Goal: Task Accomplishment & Management: Use online tool/utility

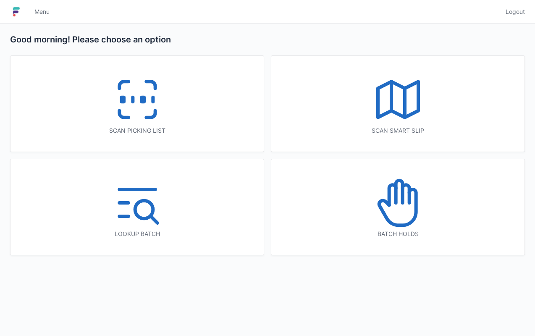
click at [136, 83] on icon at bounding box center [138, 100] width 54 height 54
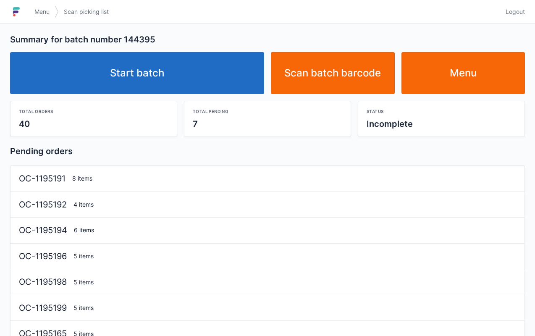
click at [151, 65] on link "Start batch" at bounding box center [137, 73] width 254 height 42
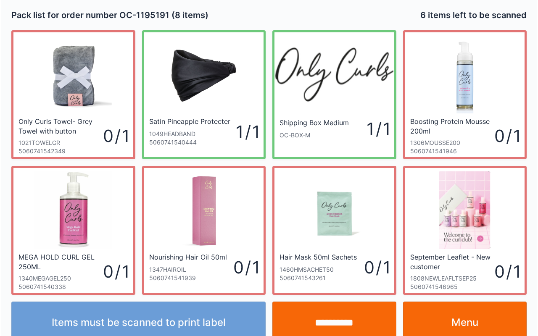
scroll to position [15, 0]
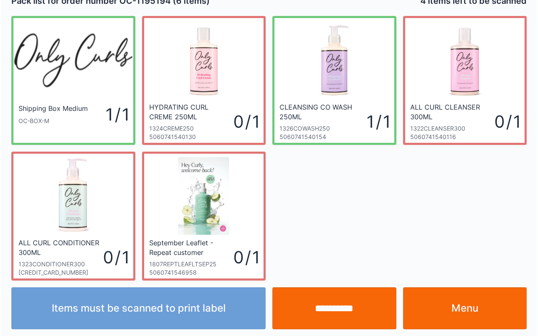
scroll to position [15, 0]
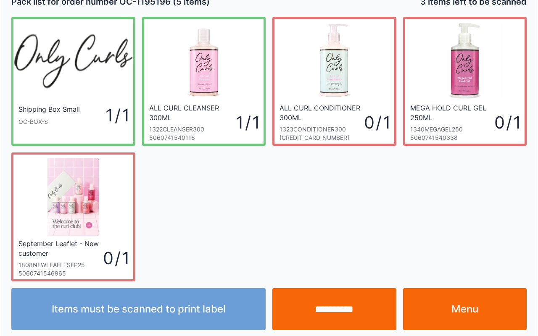
scroll to position [15, 0]
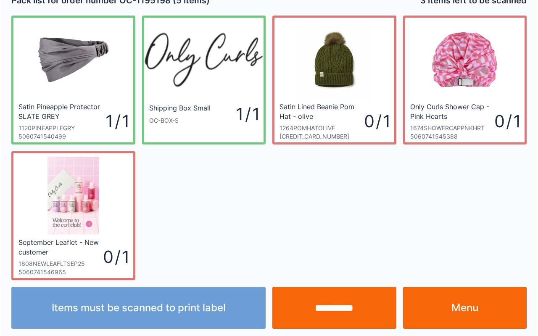
scroll to position [15, 0]
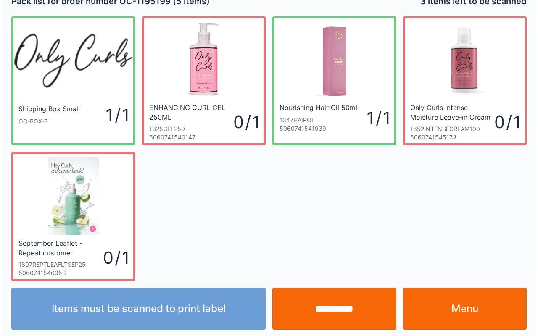
scroll to position [15, 0]
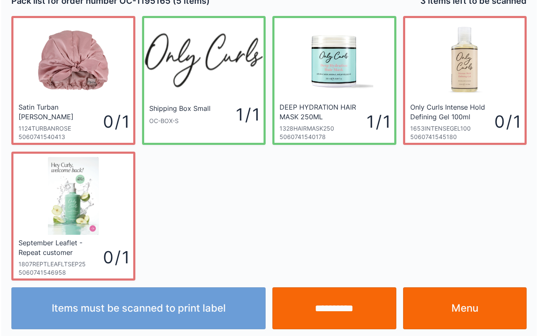
scroll to position [15, 0]
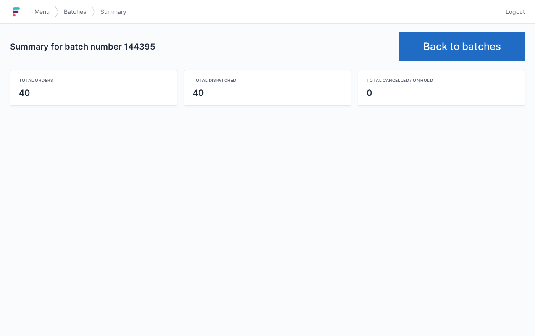
click at [35, 10] on span "Menu" at bounding box center [41, 12] width 15 height 8
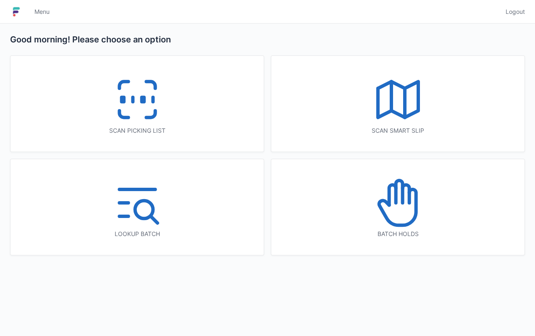
click at [401, 208] on icon at bounding box center [399, 203] width 54 height 54
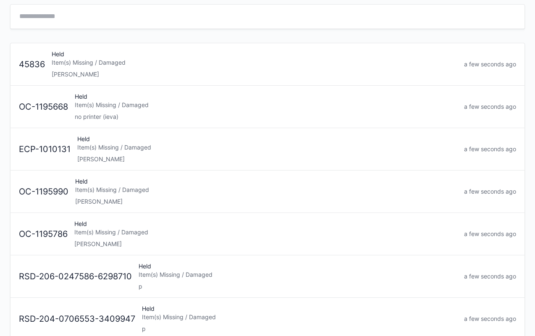
scroll to position [49, 0]
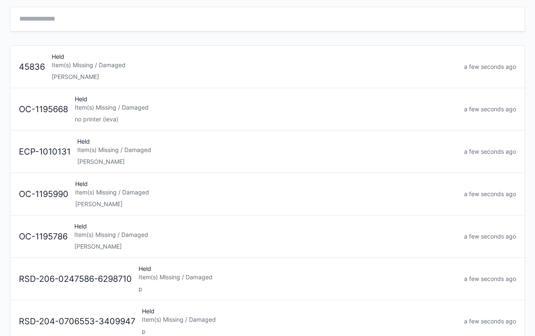
click at [177, 104] on div "Item(s) Missing / Damaged" at bounding box center [266, 107] width 383 height 8
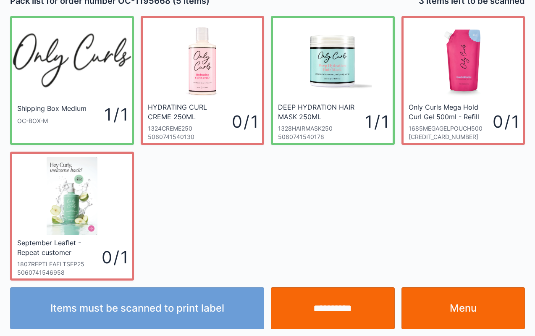
scroll to position [15, 0]
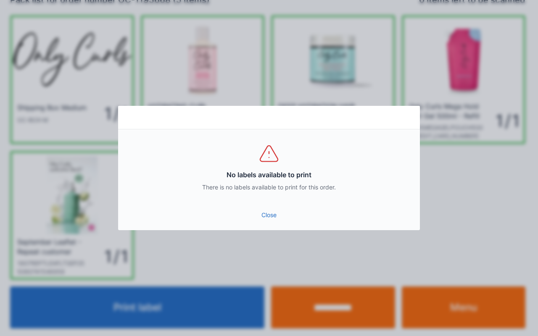
click at [272, 218] on link "Close" at bounding box center [269, 215] width 288 height 15
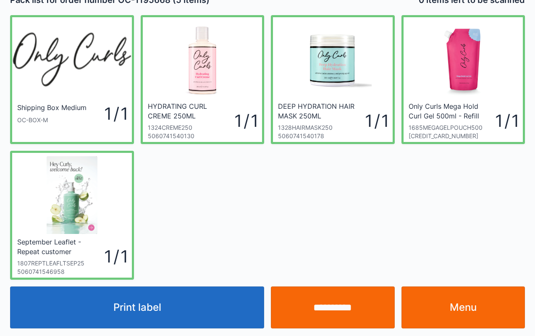
click at [457, 309] on link "Menu" at bounding box center [464, 308] width 124 height 42
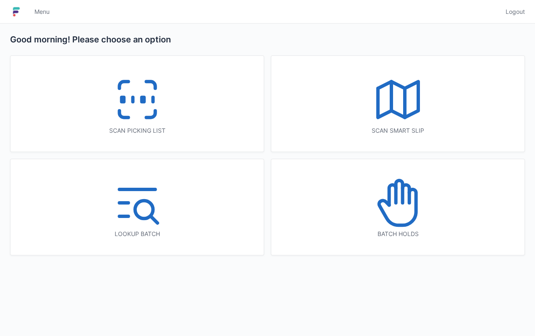
click at [156, 89] on icon at bounding box center [138, 100] width 54 height 54
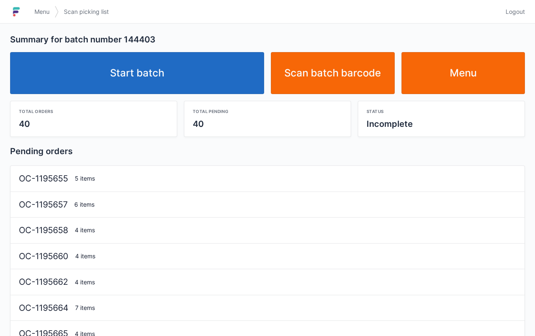
click at [165, 71] on link "Start batch" at bounding box center [137, 73] width 254 height 42
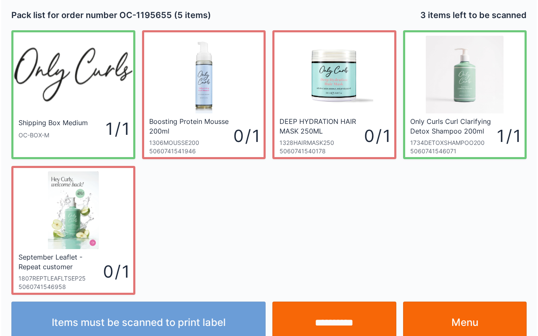
scroll to position [15, 0]
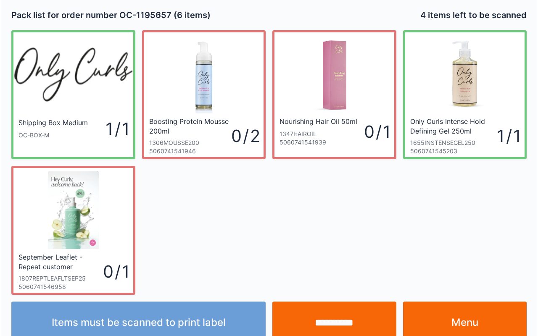
scroll to position [15, 0]
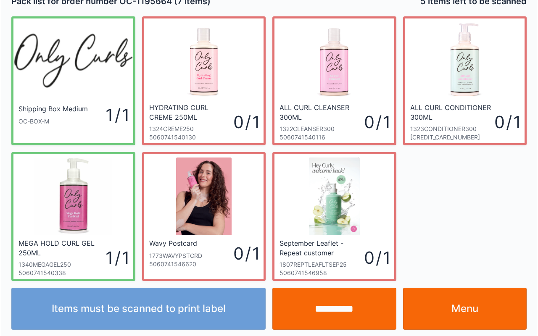
scroll to position [15, 0]
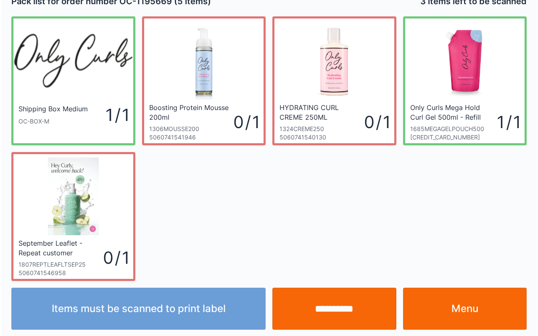
scroll to position [15, 0]
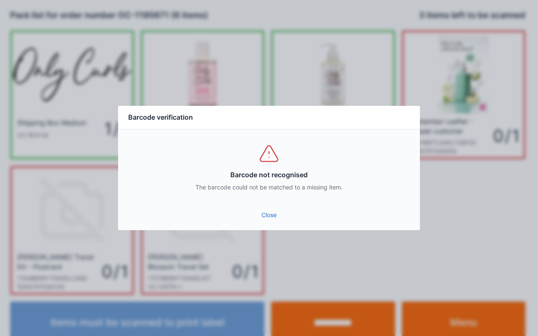
click at [269, 220] on link "Close" at bounding box center [269, 215] width 288 height 15
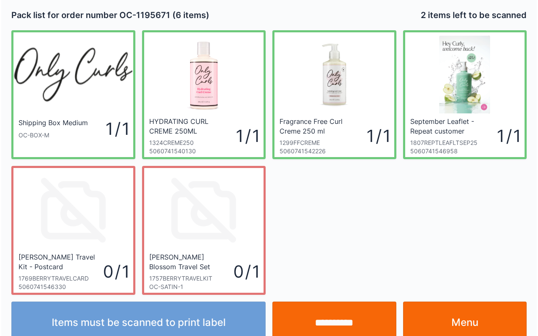
scroll to position [15, 0]
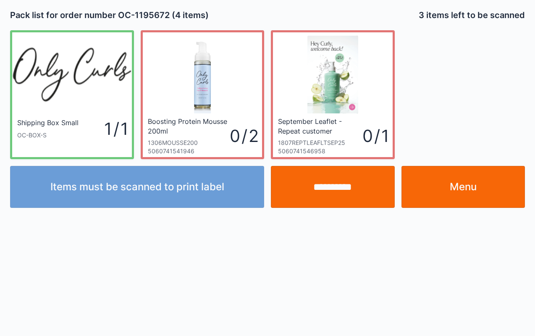
click at [318, 184] on input "**********" at bounding box center [333, 187] width 124 height 42
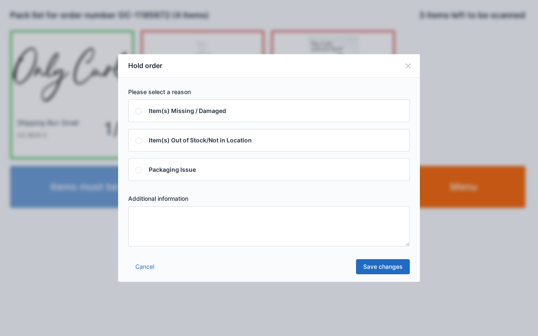
click at [406, 66] on button "Close" at bounding box center [408, 66] width 24 height 24
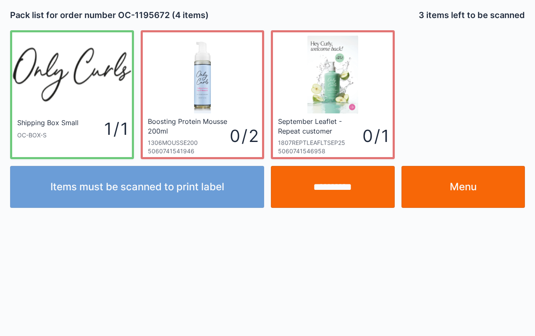
click at [468, 189] on link "Menu" at bounding box center [464, 187] width 124 height 42
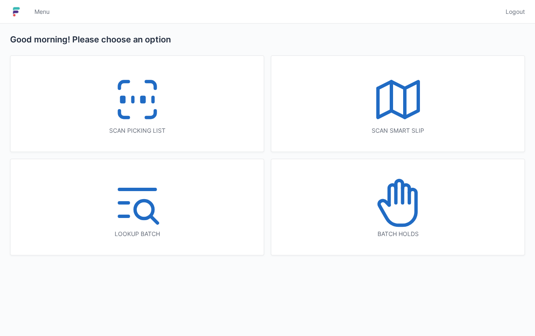
click at [149, 84] on icon at bounding box center [138, 100] width 54 height 54
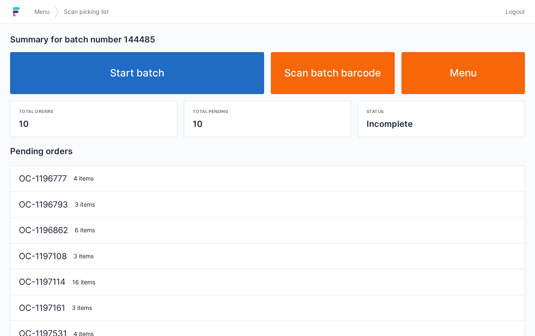
click at [167, 55] on link "Start batch" at bounding box center [137, 73] width 254 height 42
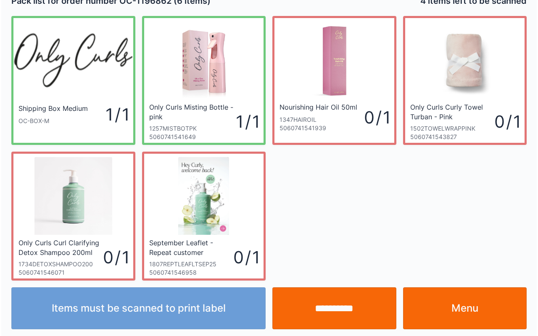
scroll to position [15, 0]
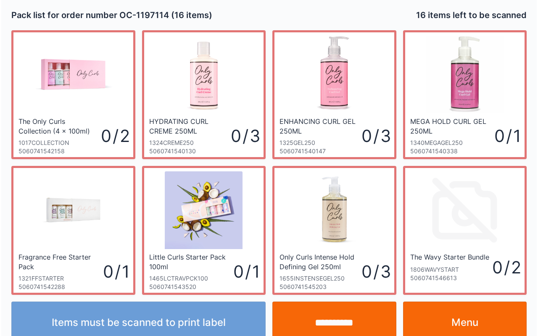
scroll to position [15, 0]
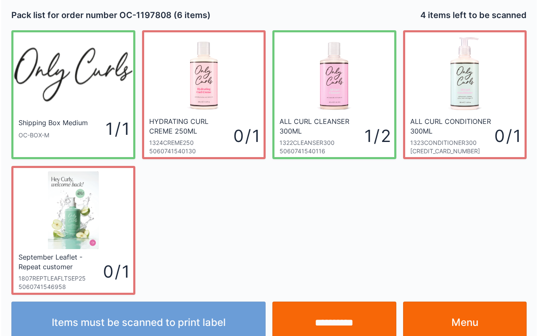
scroll to position [15, 0]
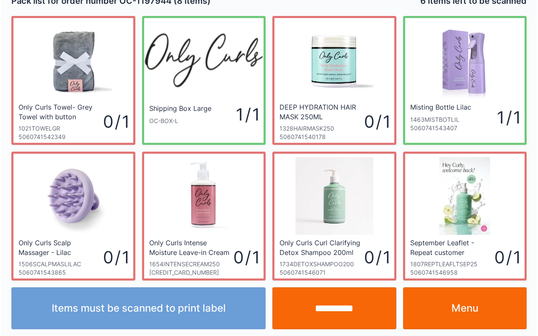
scroll to position [15, 0]
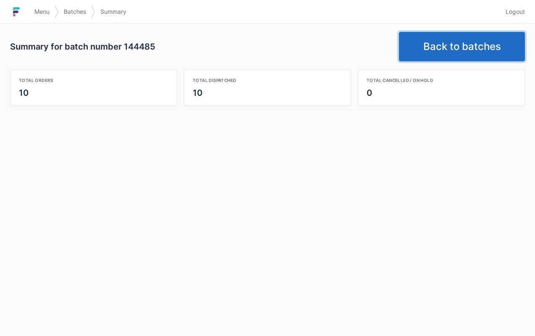
click at [480, 44] on link "Back to batches" at bounding box center [462, 46] width 126 height 29
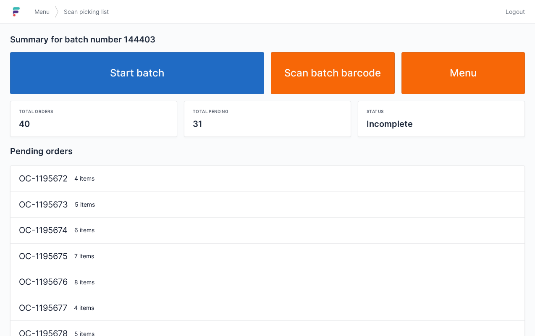
click at [163, 69] on link "Start batch" at bounding box center [137, 73] width 254 height 42
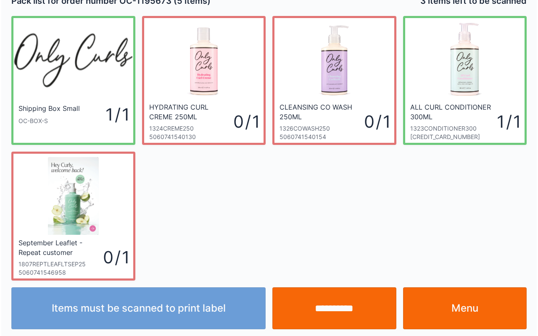
scroll to position [15, 0]
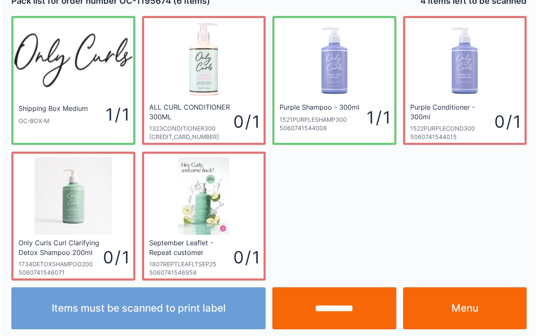
scroll to position [15, 0]
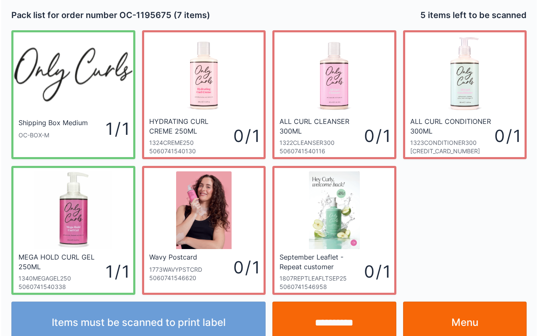
scroll to position [15, 0]
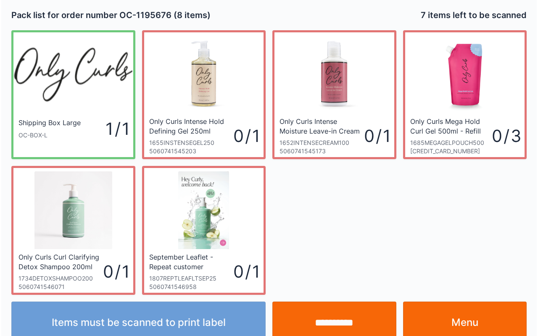
scroll to position [15, 0]
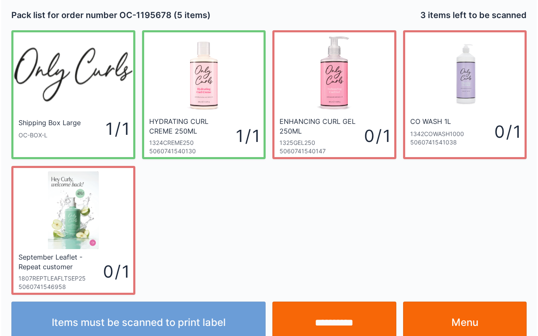
scroll to position [15, 0]
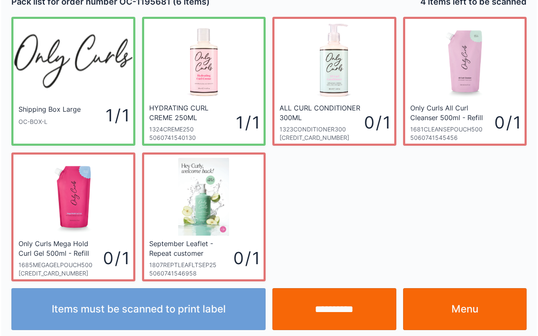
scroll to position [15, 0]
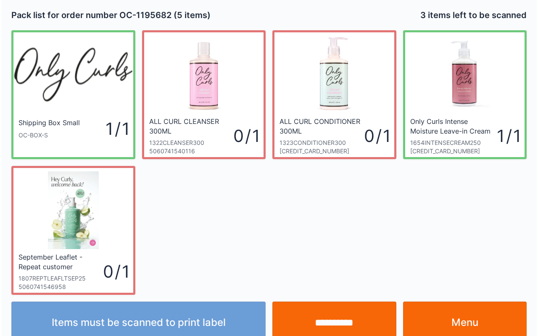
scroll to position [15, 0]
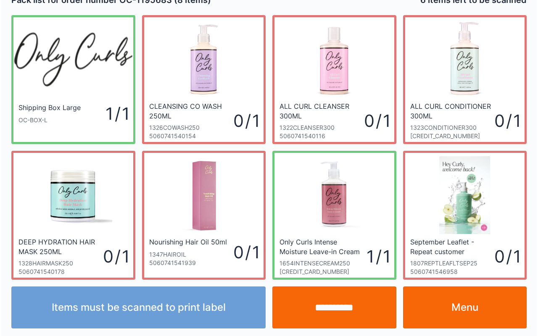
scroll to position [15, 0]
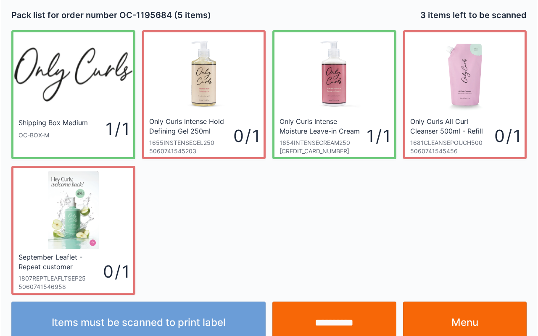
scroll to position [15, 0]
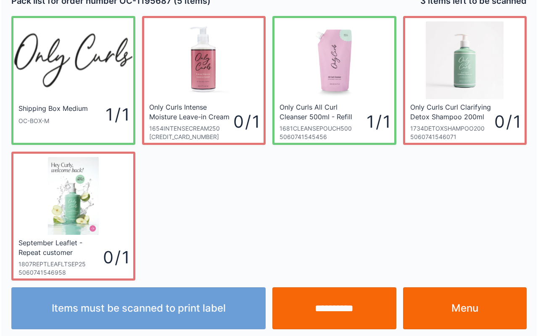
scroll to position [15, 0]
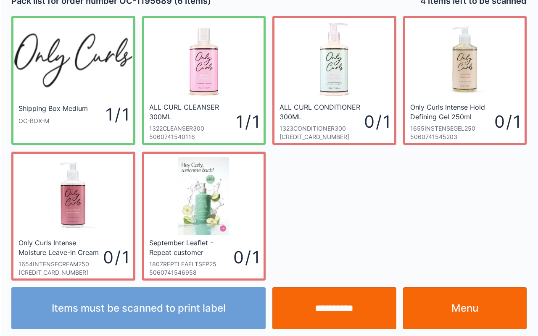
scroll to position [15, 0]
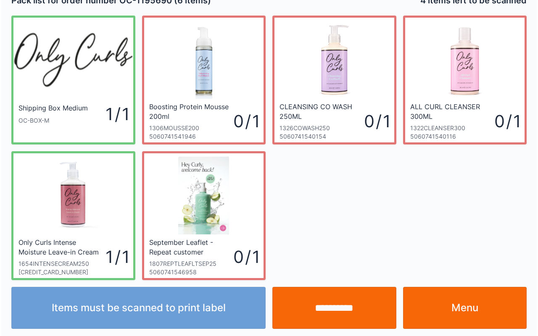
scroll to position [15, 0]
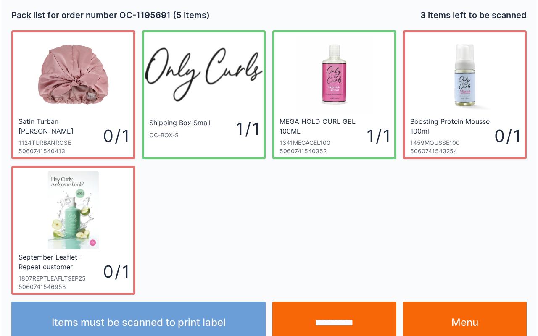
scroll to position [15, 0]
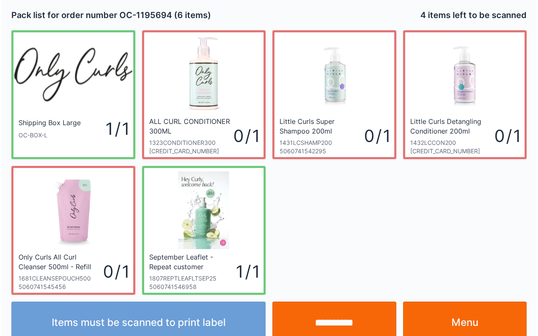
scroll to position [15, 0]
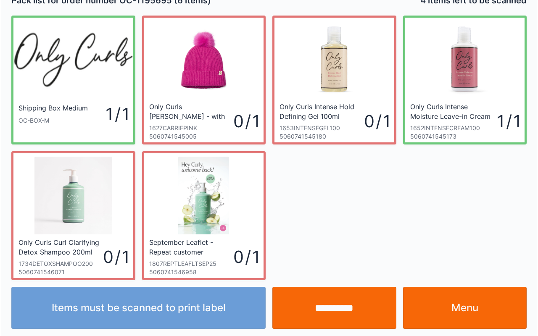
scroll to position [15, 0]
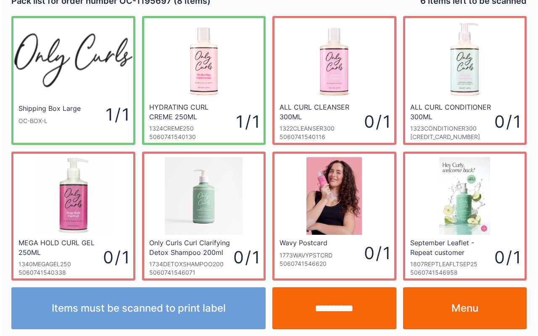
scroll to position [15, 0]
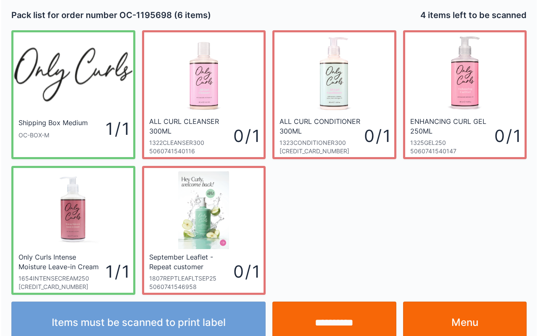
scroll to position [15, 0]
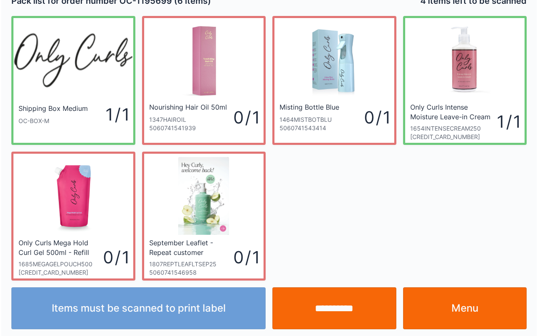
scroll to position [15, 0]
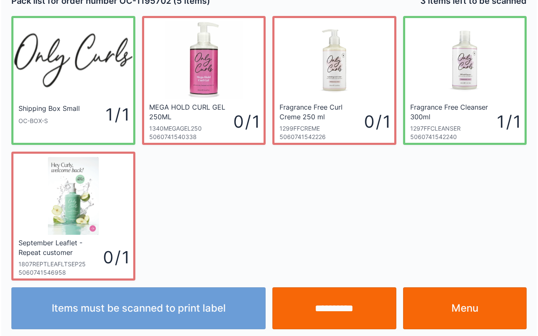
scroll to position [15, 0]
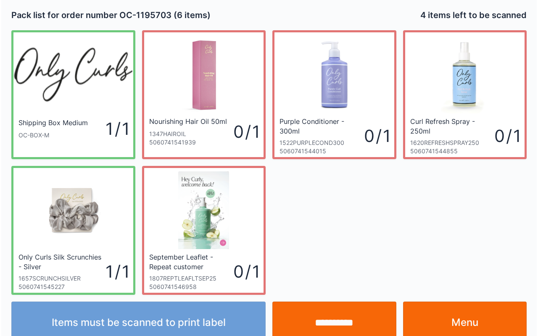
scroll to position [15, 0]
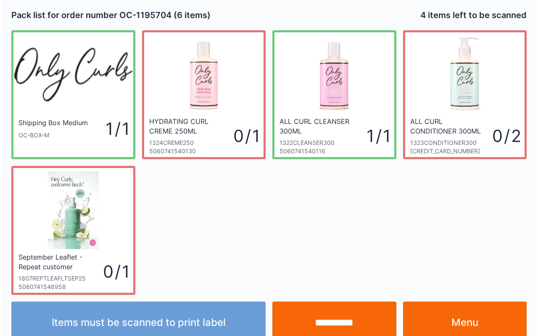
scroll to position [15, 0]
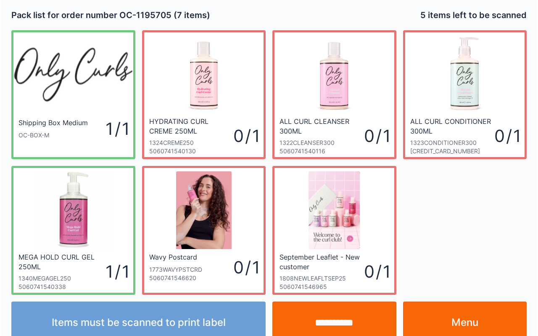
scroll to position [15, 0]
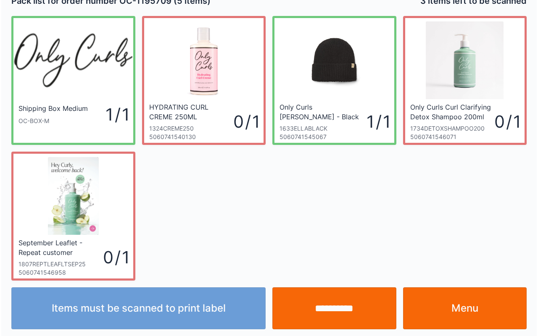
scroll to position [15, 0]
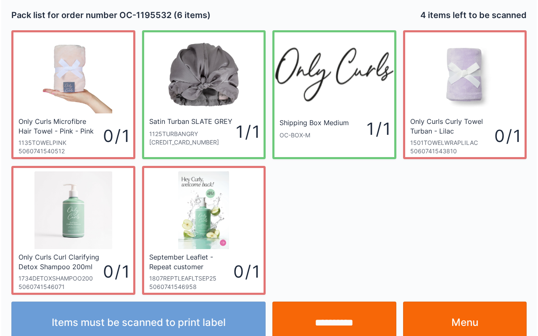
scroll to position [15, 0]
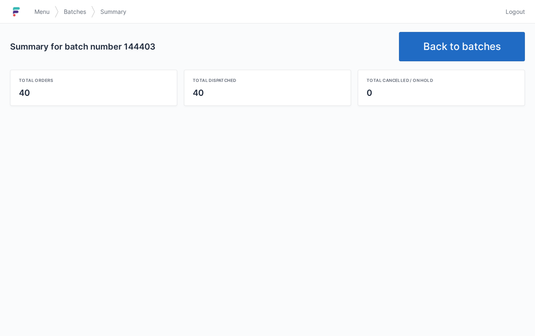
click at [445, 45] on link "Back to batches" at bounding box center [462, 46] width 126 height 29
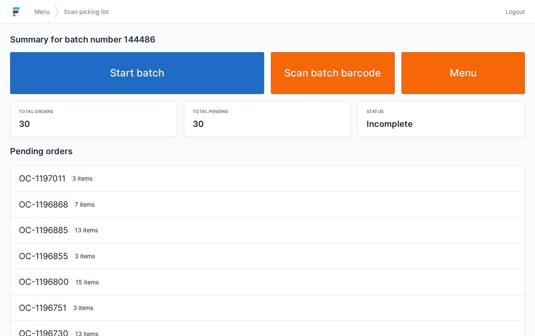
click at [139, 65] on link "Start batch" at bounding box center [137, 73] width 254 height 42
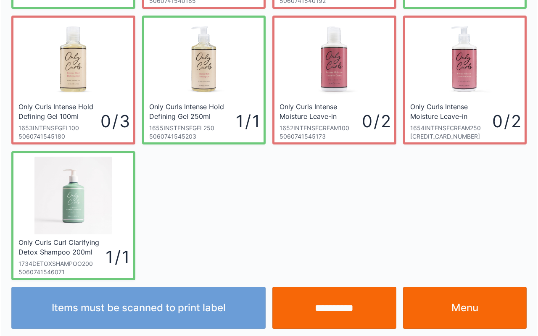
scroll to position [151, 0]
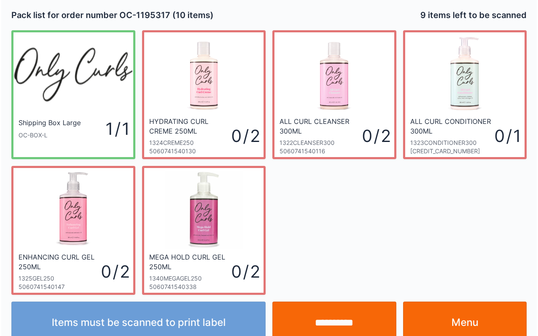
scroll to position [15, 0]
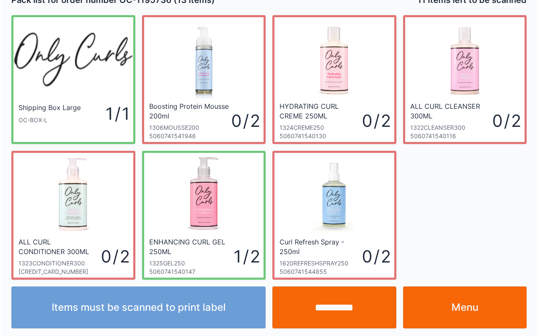
scroll to position [15, 0]
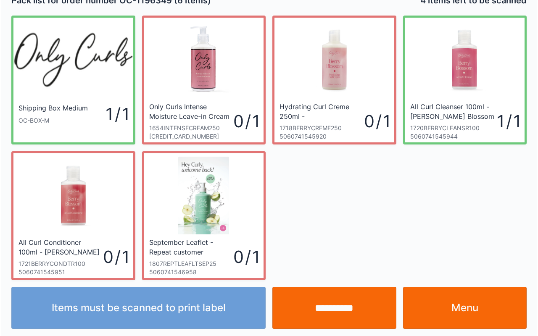
scroll to position [15, 0]
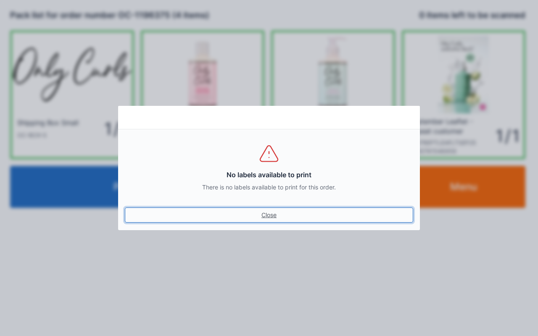
click at [275, 210] on link "Close" at bounding box center [269, 215] width 288 height 15
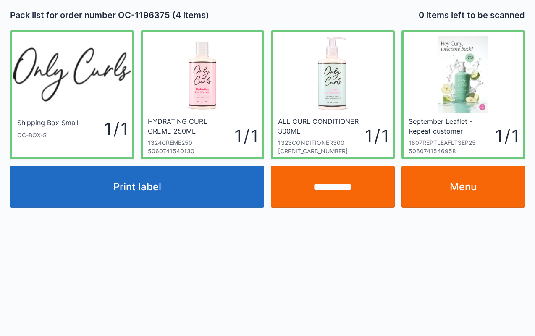
click at [360, 185] on input "**********" at bounding box center [333, 187] width 124 height 42
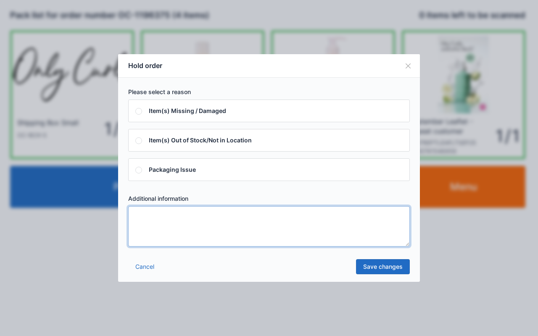
click at [256, 231] on textarea at bounding box center [269, 226] width 282 height 40
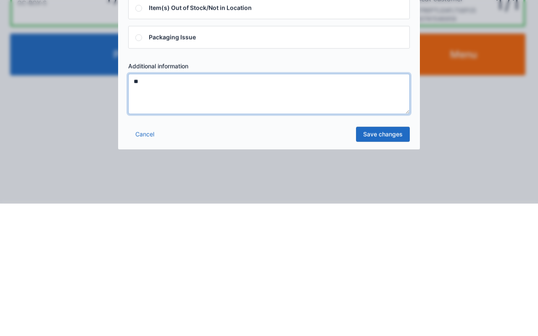
type textarea "**"
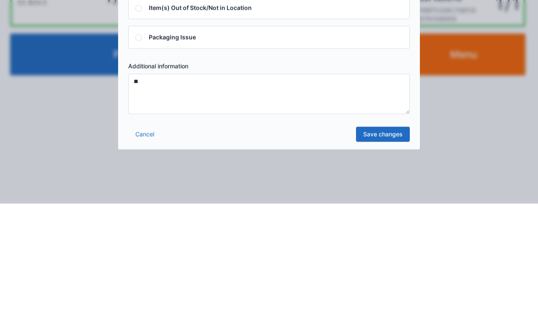
click at [386, 265] on link "Save changes" at bounding box center [383, 266] width 54 height 15
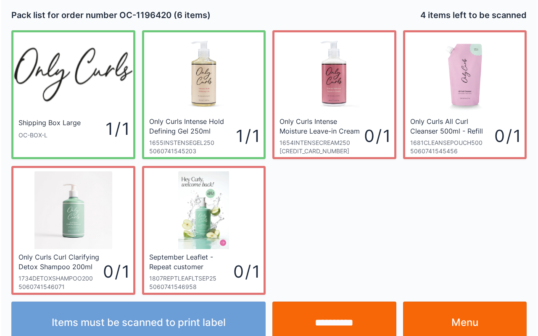
scroll to position [15, 0]
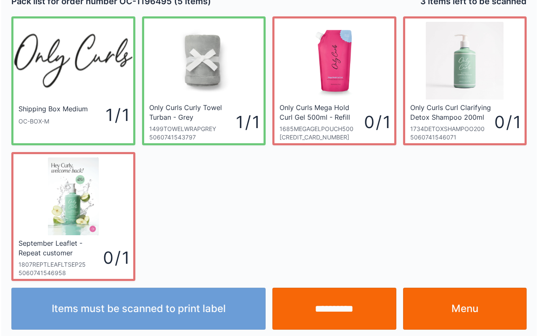
scroll to position [15, 0]
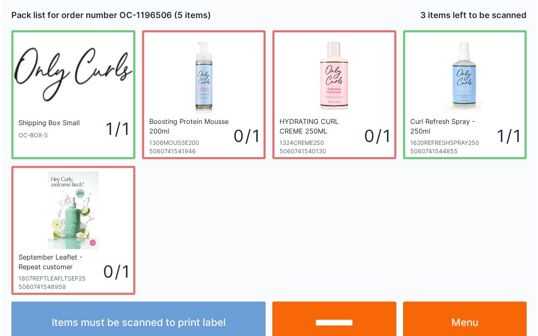
scroll to position [15, 0]
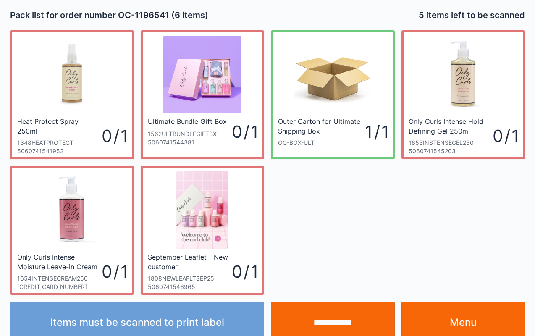
click at [323, 317] on input "**********" at bounding box center [333, 323] width 124 height 42
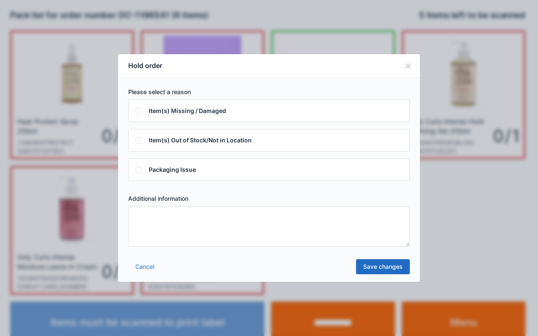
click at [335, 224] on textarea at bounding box center [269, 226] width 282 height 40
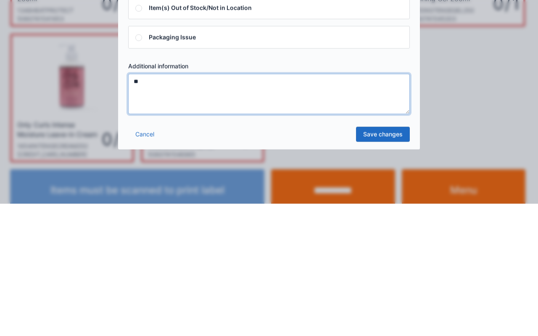
type textarea "**"
click at [385, 264] on link "Save changes" at bounding box center [383, 266] width 54 height 15
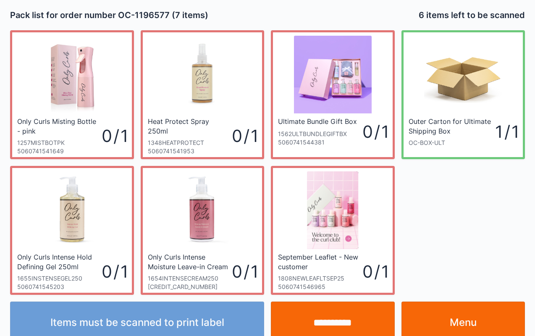
click at [335, 321] on input "**********" at bounding box center [333, 323] width 124 height 42
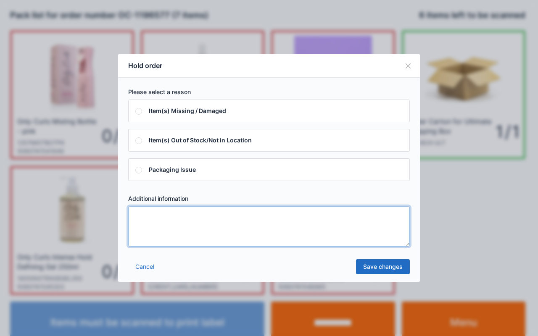
click at [334, 217] on textarea at bounding box center [269, 226] width 282 height 40
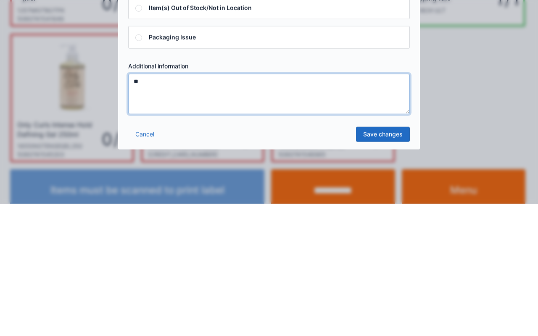
type textarea "**"
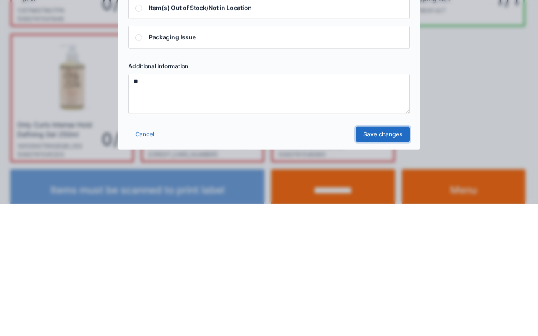
click at [384, 266] on link "Save changes" at bounding box center [383, 266] width 54 height 15
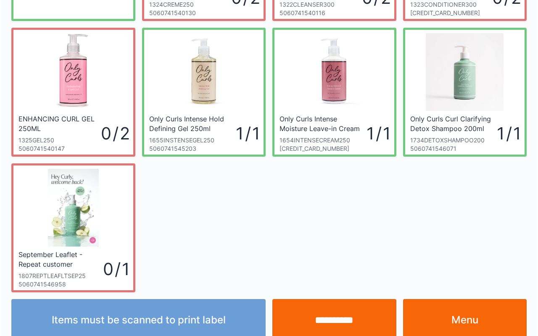
scroll to position [151, 0]
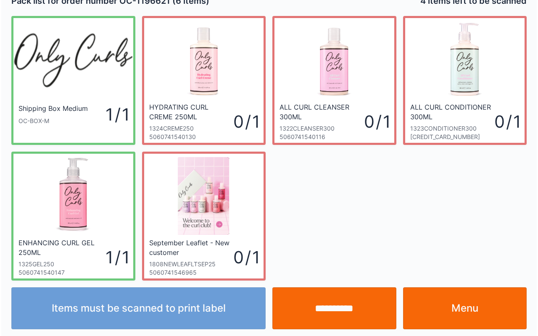
scroll to position [15, 0]
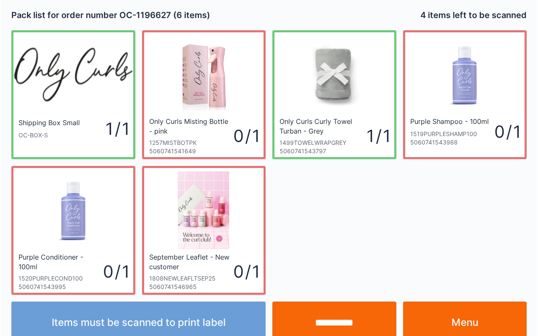
scroll to position [15, 0]
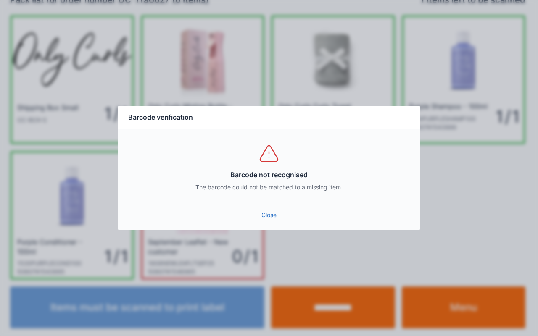
click at [272, 216] on link "Close" at bounding box center [269, 215] width 288 height 15
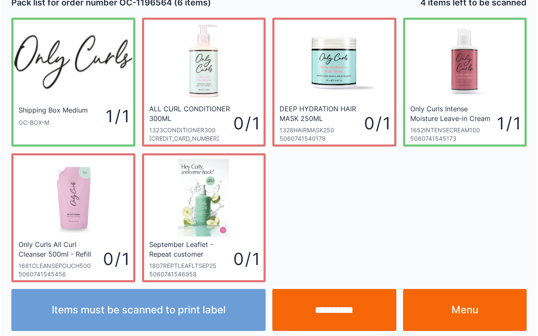
scroll to position [15, 0]
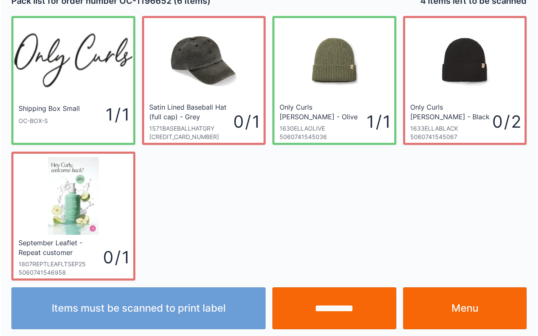
scroll to position [15, 0]
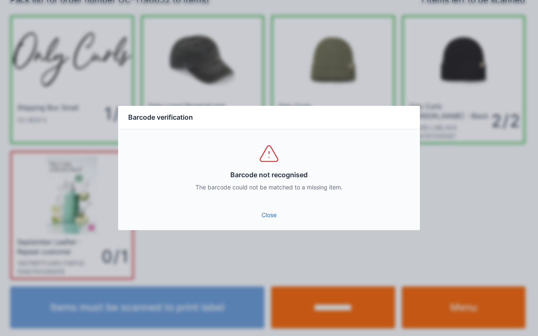
click at [267, 213] on link "Close" at bounding box center [269, 215] width 288 height 15
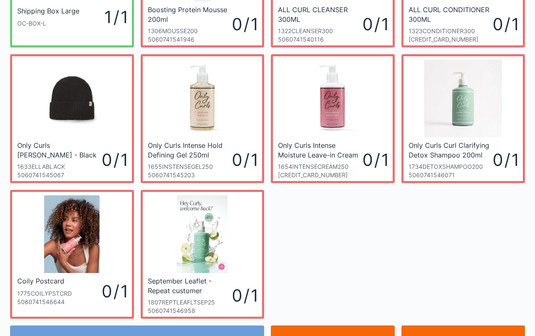
scroll to position [151, 0]
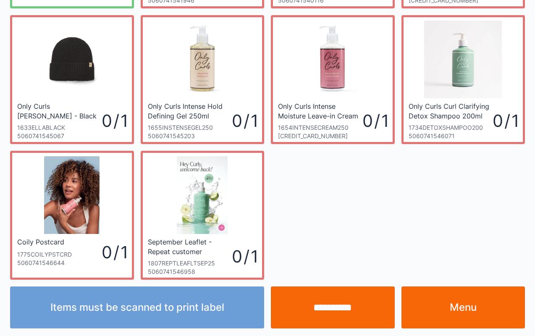
click at [467, 304] on link "Menu" at bounding box center [464, 308] width 124 height 42
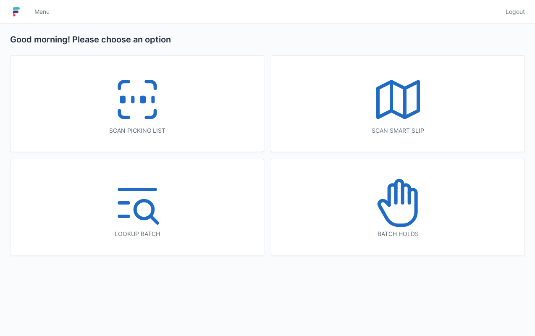
click at [395, 192] on icon at bounding box center [392, 195] width 7 height 20
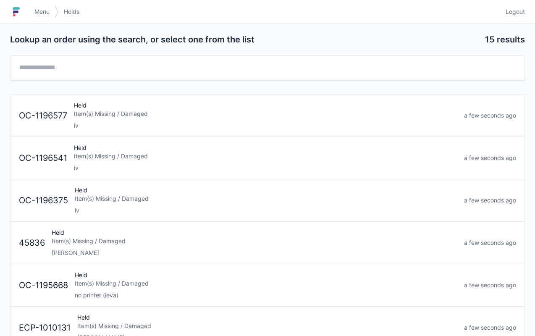
click at [167, 186] on div "Held Item(s) Missing / Damaged iv" at bounding box center [266, 200] width 390 height 29
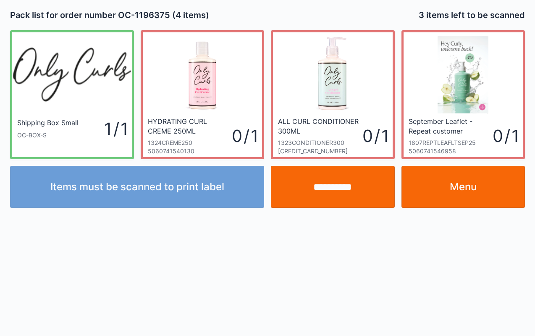
click at [468, 181] on link "Menu" at bounding box center [464, 187] width 124 height 42
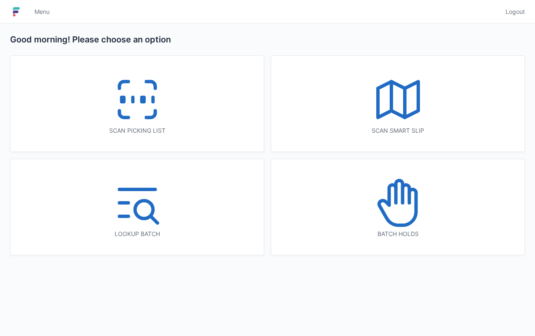
click at [401, 191] on icon at bounding box center [399, 192] width 7 height 22
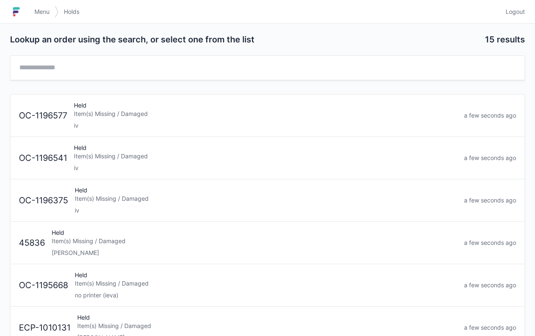
click at [145, 160] on div "Held Item(s) Missing / Damaged iv" at bounding box center [266, 158] width 390 height 29
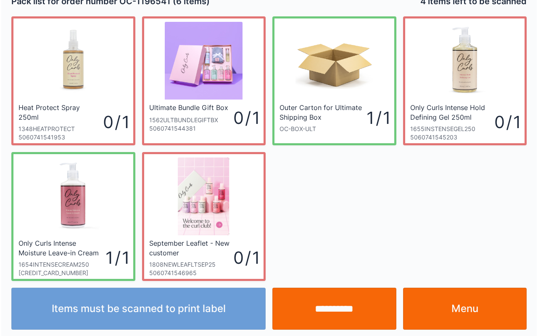
scroll to position [15, 0]
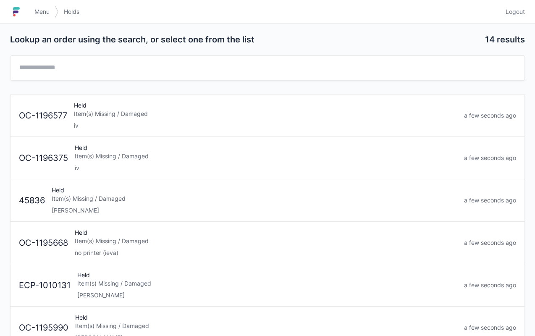
click at [116, 119] on div "Held Item(s) Missing / Damaged iv" at bounding box center [266, 115] width 390 height 29
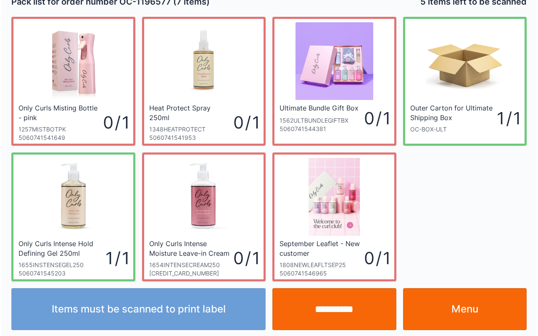
scroll to position [15, 0]
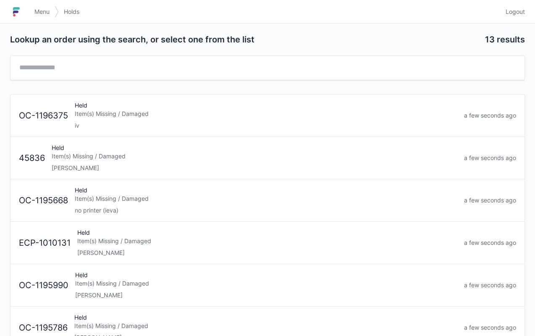
click at [42, 6] on link "Menu" at bounding box center [41, 11] width 25 height 15
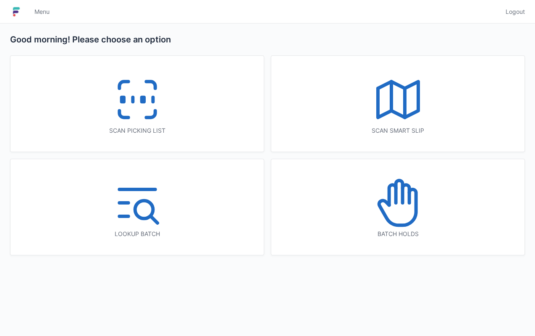
click at [160, 80] on icon at bounding box center [138, 100] width 54 height 54
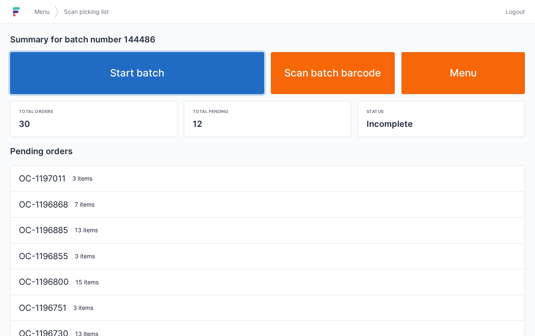
click at [169, 61] on link "Start batch" at bounding box center [137, 73] width 254 height 42
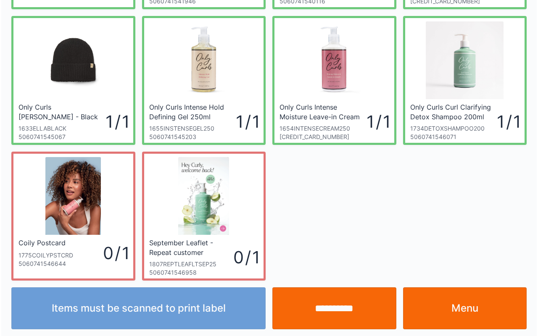
scroll to position [151, 0]
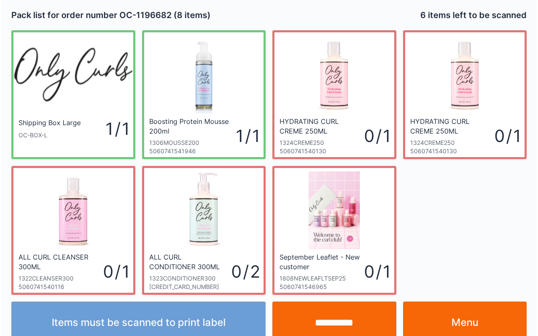
scroll to position [15, 0]
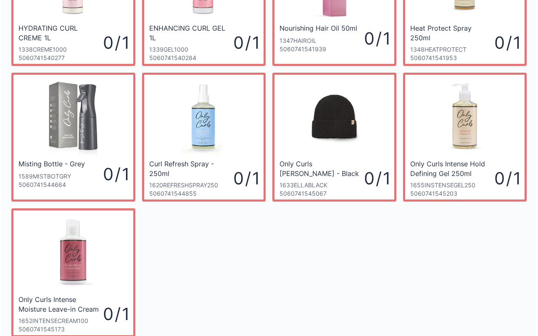
scroll to position [286, 0]
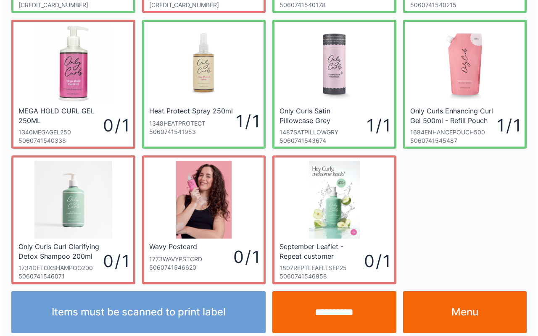
scroll to position [286, 0]
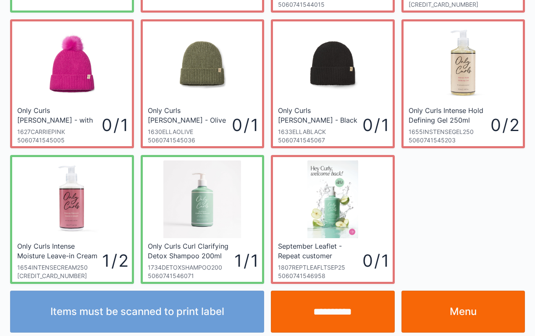
scroll to position [151, 0]
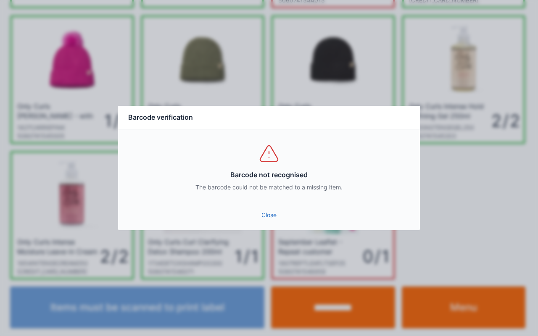
click at [266, 214] on link "Close" at bounding box center [269, 215] width 288 height 15
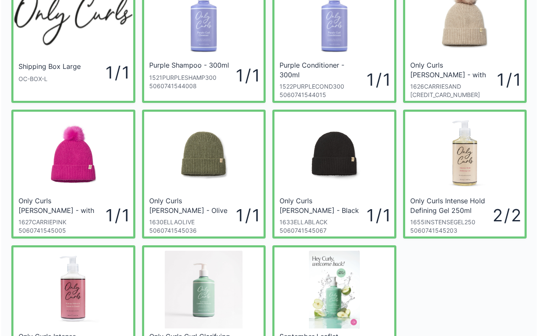
scroll to position [73, 0]
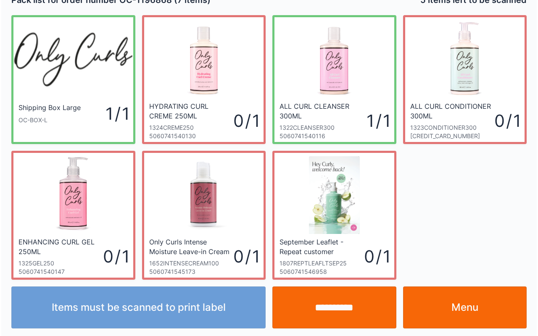
scroll to position [15, 0]
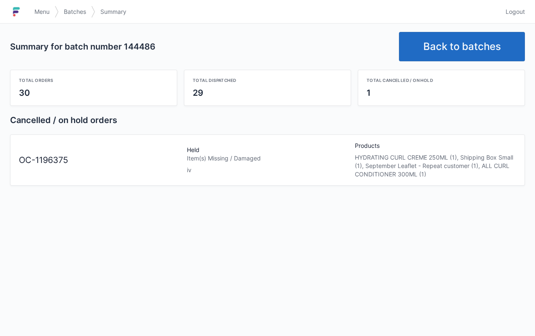
click at [466, 57] on link "Back to batches" at bounding box center [462, 46] width 126 height 29
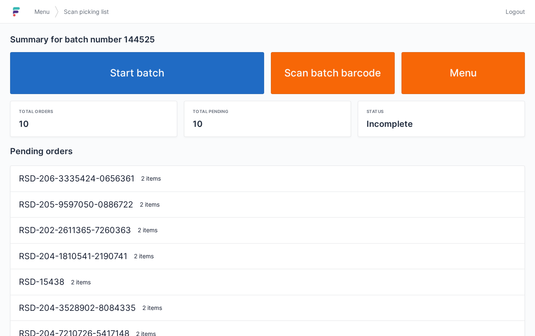
click at [174, 61] on link "Start batch" at bounding box center [137, 73] width 254 height 42
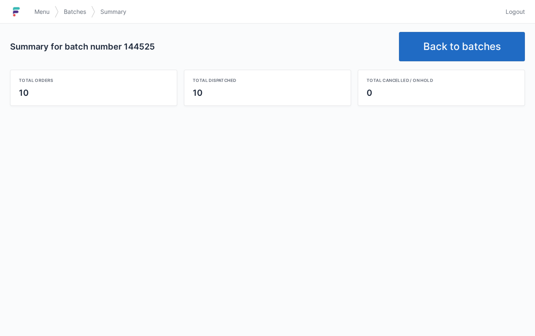
click at [465, 51] on link "Back to batches" at bounding box center [462, 46] width 126 height 29
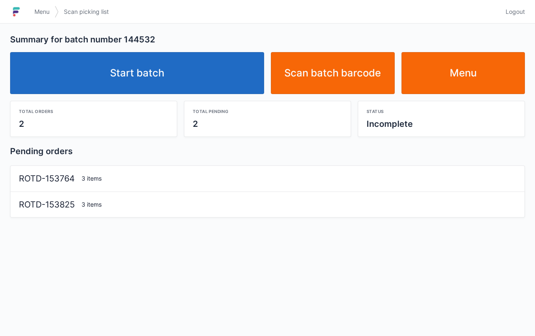
click at [150, 58] on link "Start batch" at bounding box center [137, 73] width 254 height 42
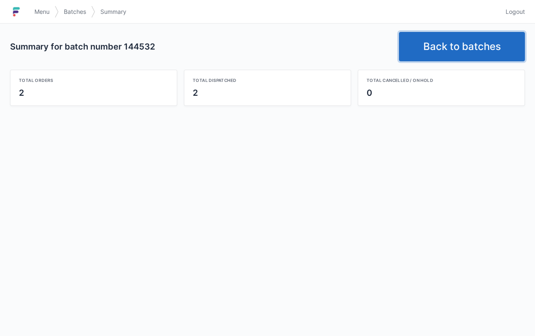
click at [460, 42] on link "Back to batches" at bounding box center [462, 46] width 126 height 29
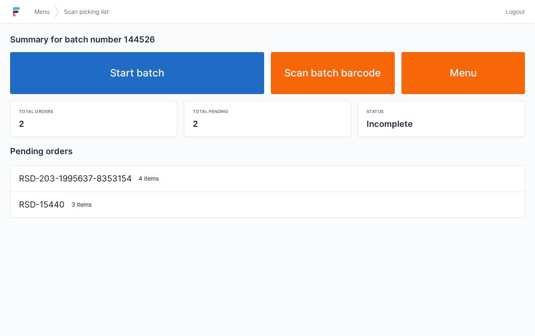
click at [151, 63] on link "Start batch" at bounding box center [137, 73] width 254 height 42
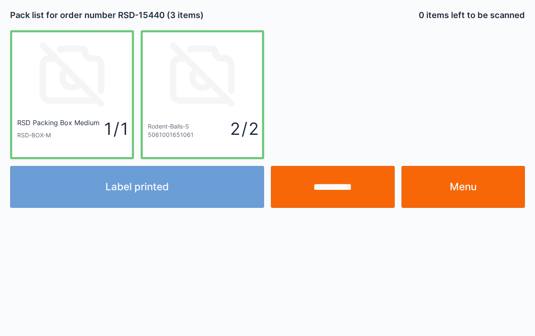
click at [325, 193] on input "**********" at bounding box center [333, 187] width 124 height 42
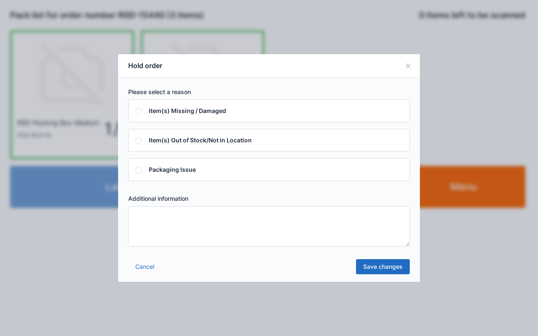
click at [280, 235] on textarea at bounding box center [269, 226] width 282 height 40
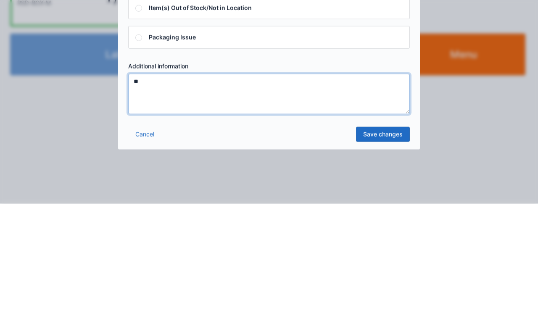
type textarea "**"
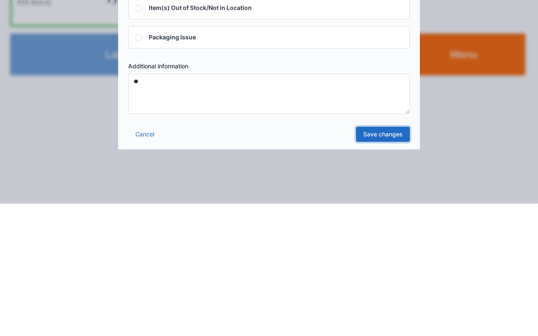
click at [377, 268] on link "Save changes" at bounding box center [383, 266] width 54 height 15
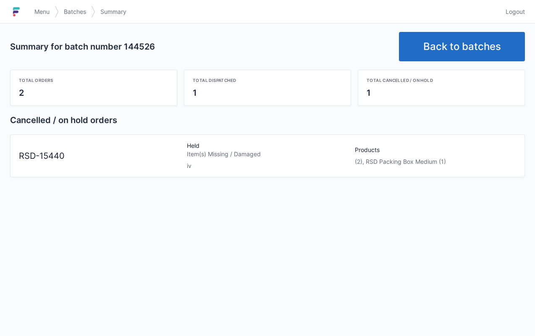
click at [476, 52] on link "Back to batches" at bounding box center [462, 46] width 126 height 29
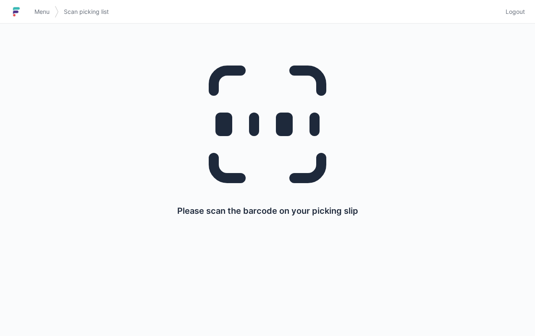
click at [41, 5] on link "Menu" at bounding box center [41, 11] width 25 height 15
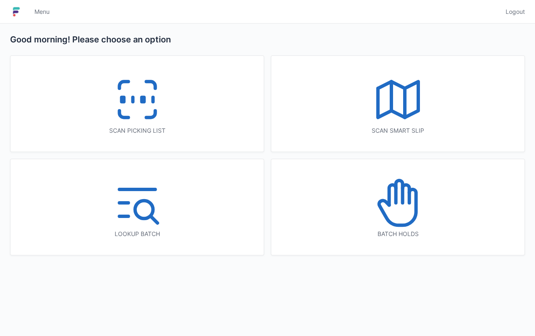
click at [396, 191] on icon at bounding box center [392, 195] width 7 height 20
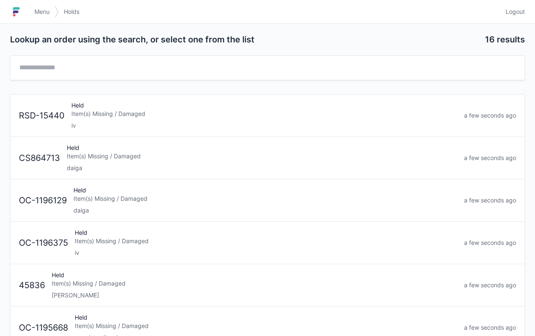
click at [131, 110] on div "Item(s) Missing / Damaged" at bounding box center [264, 114] width 386 height 8
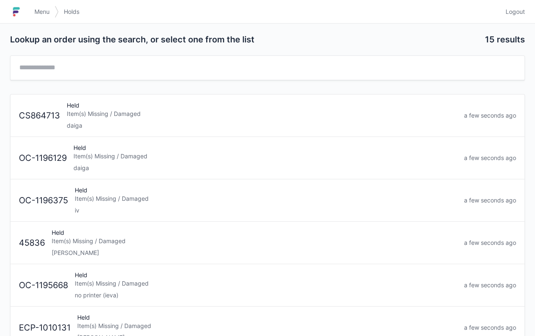
click at [44, 8] on span "Menu" at bounding box center [41, 12] width 15 height 8
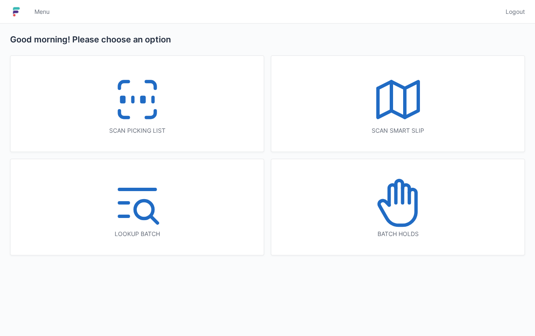
click at [137, 111] on icon at bounding box center [138, 100] width 54 height 54
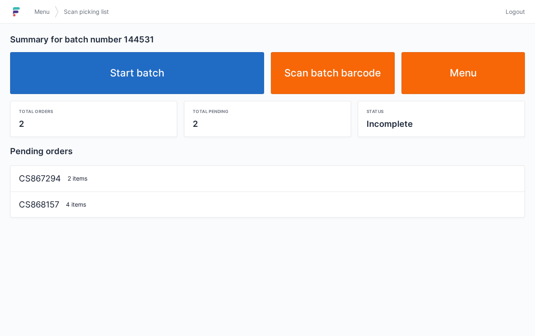
click at [166, 78] on link "Start batch" at bounding box center [137, 73] width 254 height 42
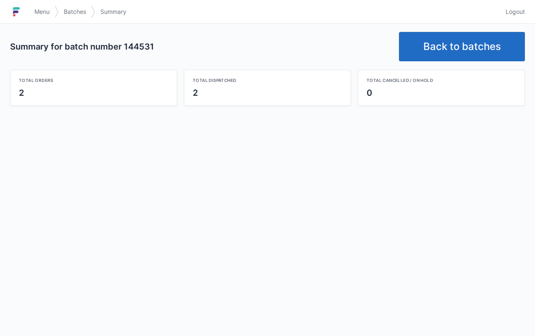
click at [481, 52] on link "Back to batches" at bounding box center [462, 46] width 126 height 29
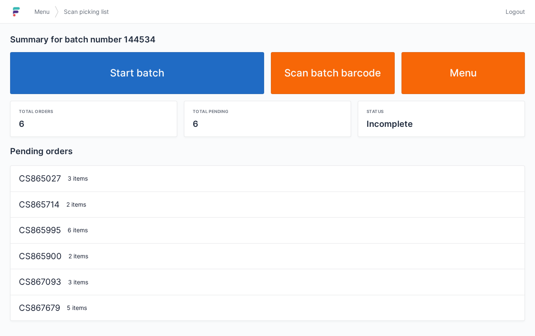
click at [173, 71] on link "Start batch" at bounding box center [137, 73] width 254 height 42
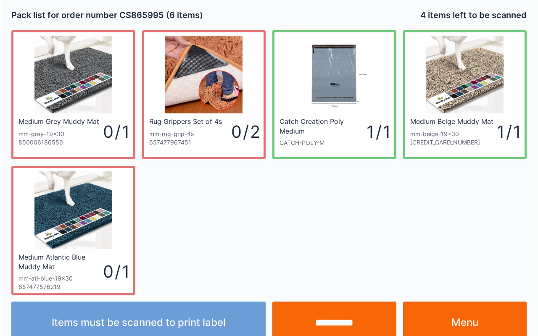
scroll to position [15, 0]
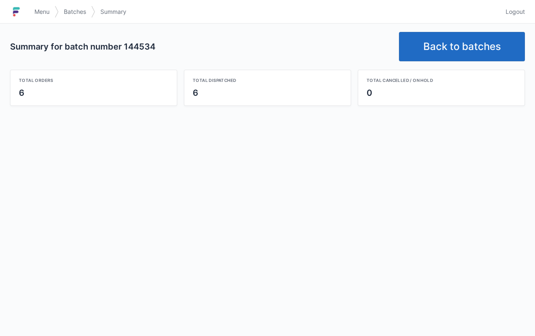
click at [451, 56] on link "Back to batches" at bounding box center [462, 46] width 126 height 29
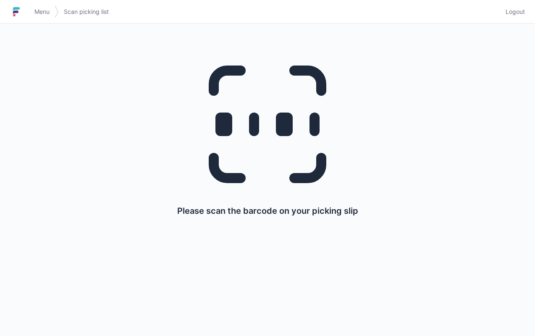
click at [458, 47] on div "Please scan the barcode on your picking slip" at bounding box center [267, 132] width 495 height 217
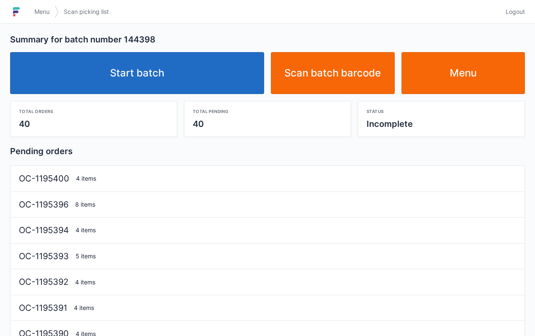
click at [173, 64] on link "Start batch" at bounding box center [137, 73] width 254 height 42
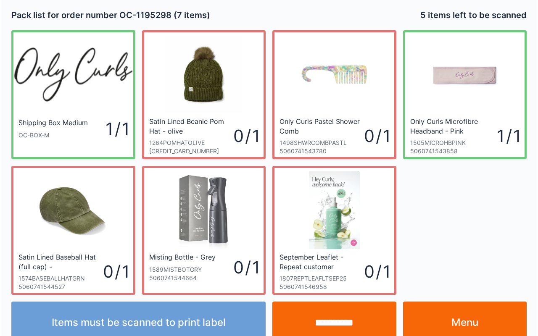
scroll to position [15, 0]
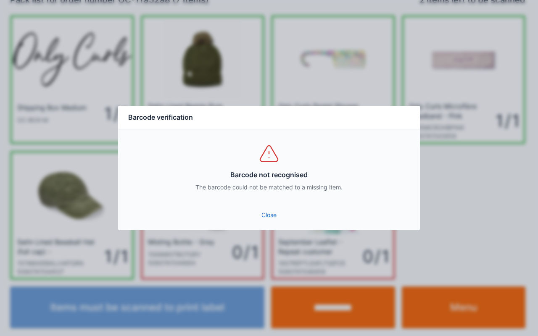
click at [298, 199] on div "Barcode not recognised The barcode could not be matched to a missing item." at bounding box center [269, 167] width 302 height 76
click at [293, 213] on link "Close" at bounding box center [269, 215] width 288 height 15
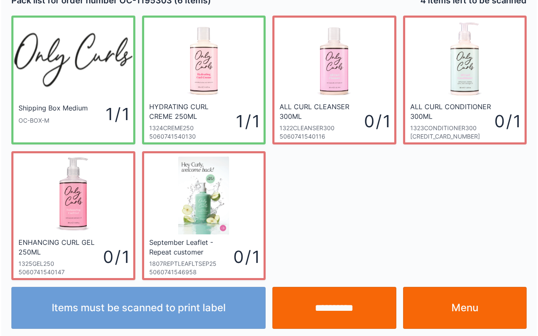
scroll to position [15, 0]
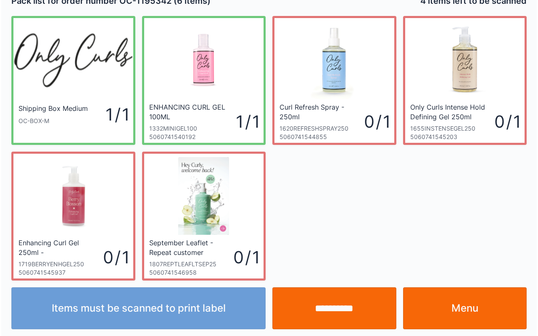
scroll to position [15, 0]
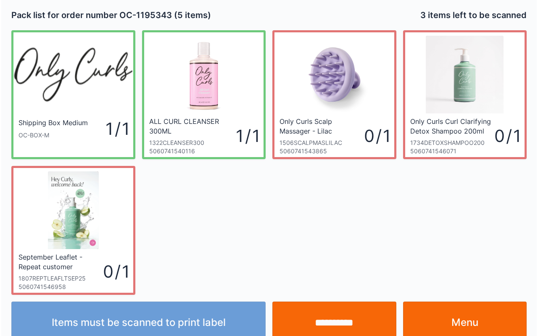
scroll to position [15, 0]
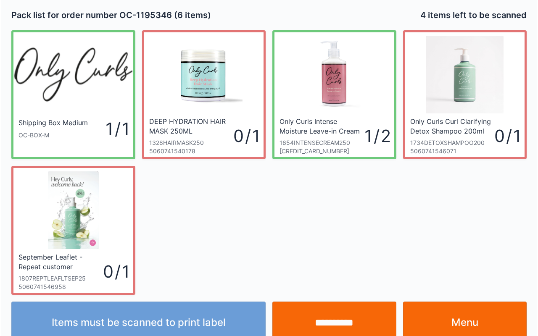
scroll to position [15, 0]
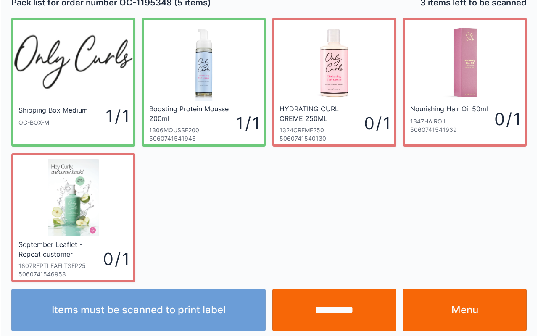
scroll to position [15, 0]
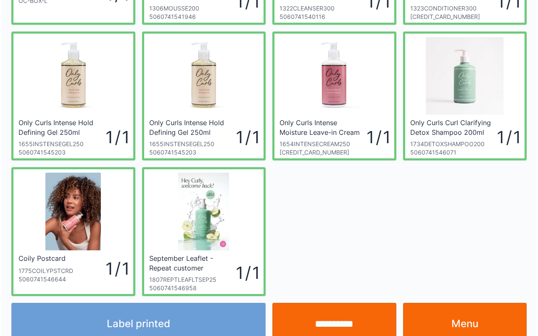
scroll to position [151, 0]
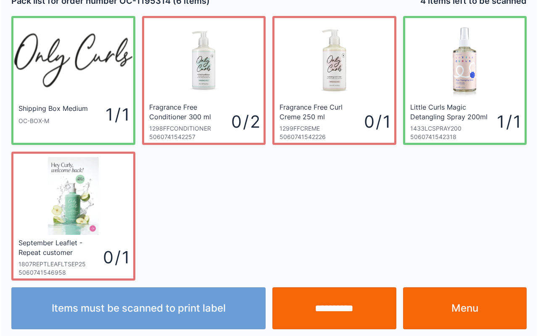
scroll to position [15, 0]
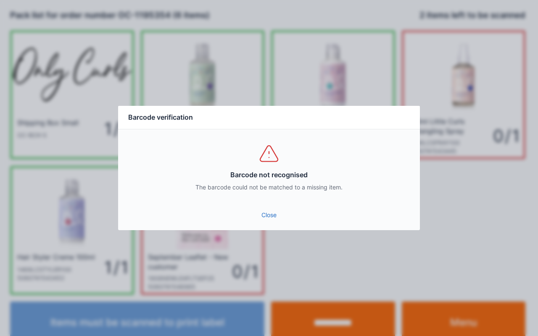
click at [274, 212] on link "Close" at bounding box center [269, 215] width 288 height 15
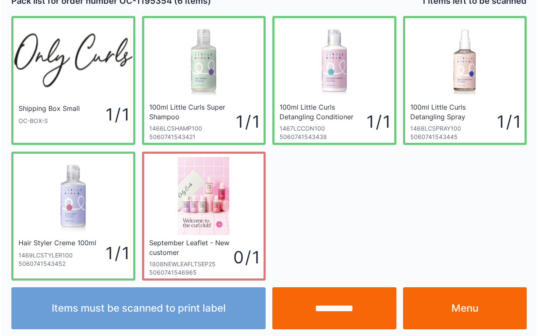
scroll to position [15, 0]
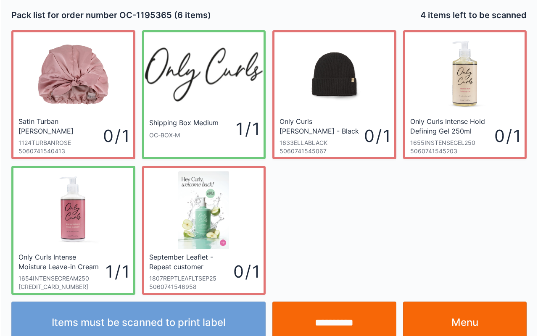
scroll to position [15, 0]
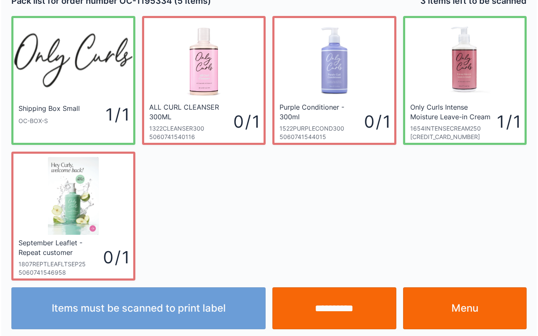
scroll to position [15, 0]
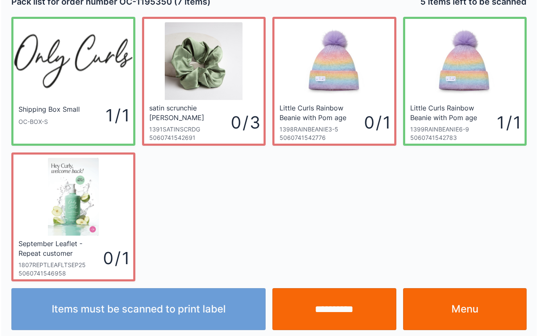
scroll to position [15, 0]
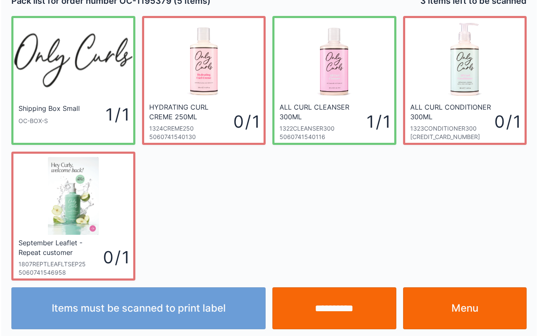
scroll to position [15, 0]
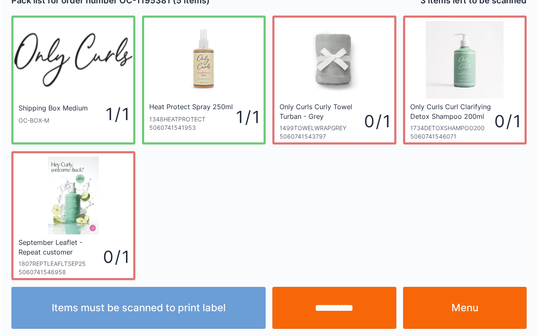
scroll to position [15, 0]
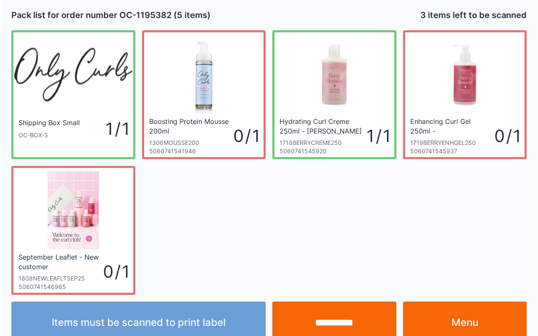
scroll to position [15, 0]
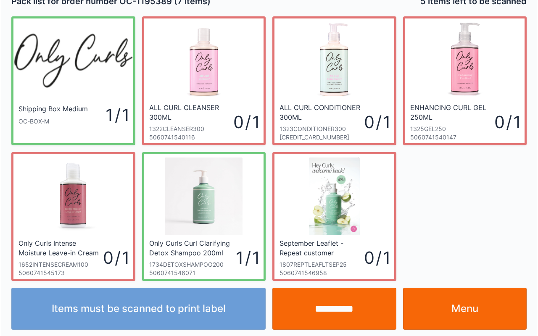
scroll to position [15, 0]
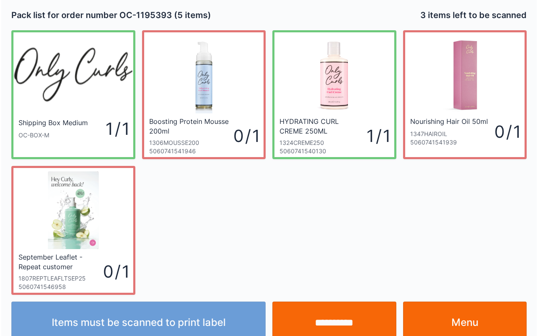
scroll to position [15, 0]
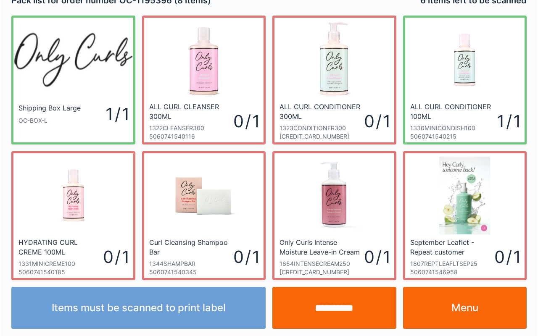
scroll to position [15, 0]
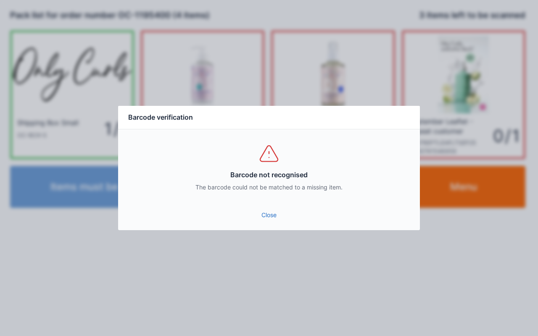
click at [274, 211] on link "Close" at bounding box center [269, 215] width 288 height 15
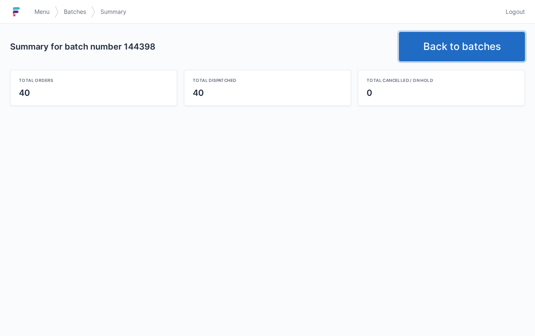
click at [473, 42] on link "Back to batches" at bounding box center [462, 46] width 126 height 29
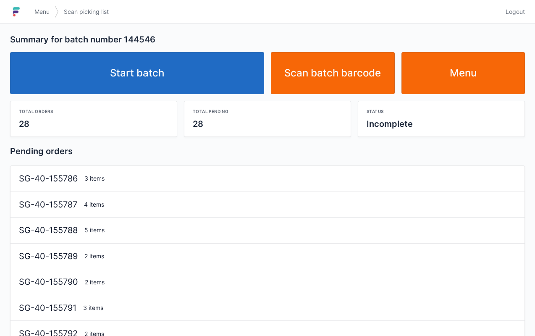
click at [164, 65] on link "Start batch" at bounding box center [137, 73] width 254 height 42
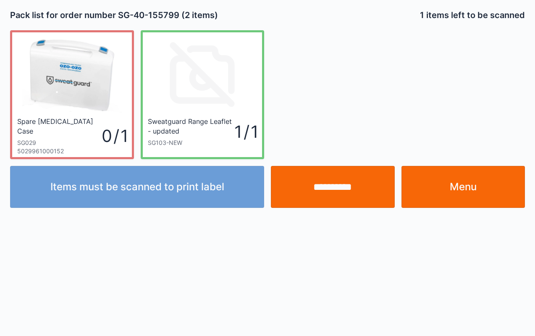
click at [356, 184] on input "**********" at bounding box center [333, 187] width 124 height 42
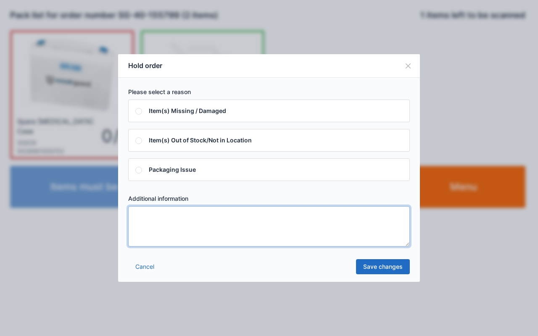
click at [284, 229] on textarea at bounding box center [269, 226] width 282 height 40
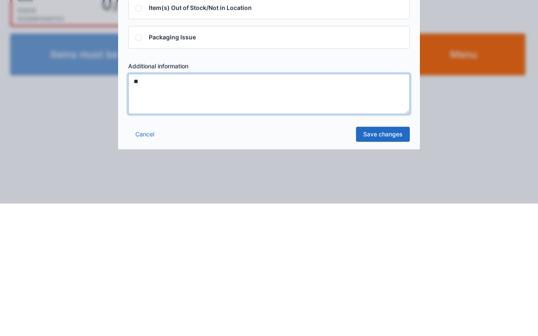
type textarea "**"
click at [392, 265] on link "Save changes" at bounding box center [383, 266] width 54 height 15
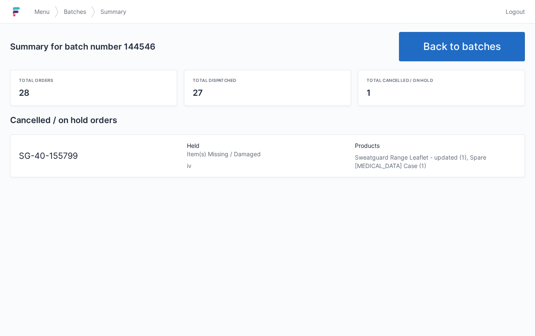
click at [42, 16] on span "Menu" at bounding box center [41, 12] width 15 height 8
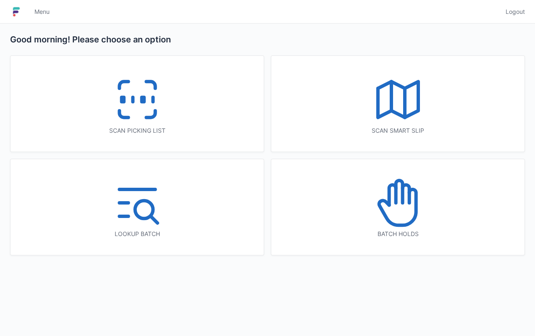
click at [402, 200] on icon at bounding box center [399, 192] width 7 height 22
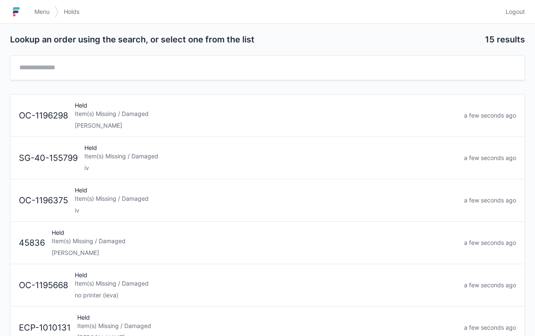
click at [141, 149] on div "Held Item(s) Missing / Damaged iv" at bounding box center [271, 158] width 380 height 29
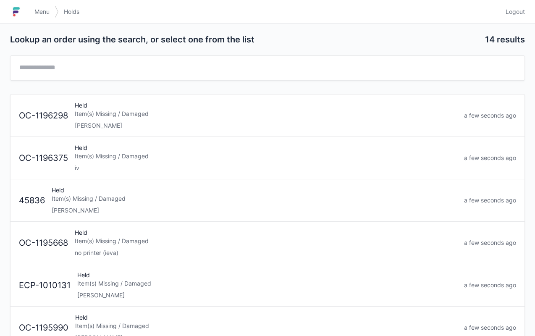
click at [43, 17] on link "Menu" at bounding box center [41, 11] width 25 height 15
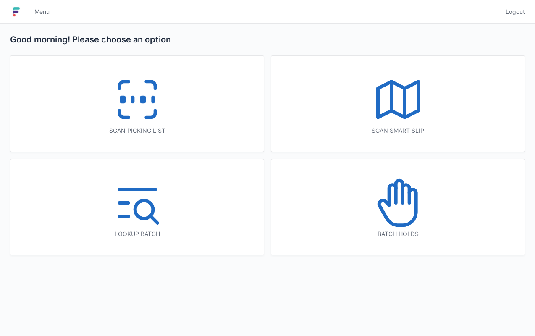
click at [155, 104] on icon at bounding box center [138, 100] width 54 height 54
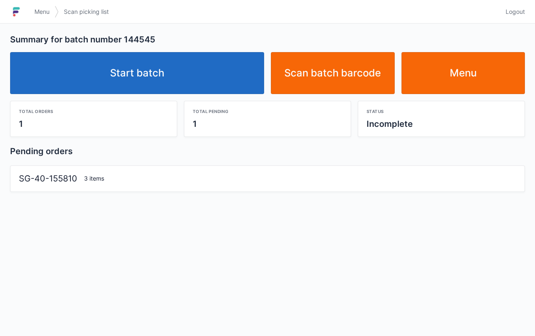
click at [169, 62] on link "Start batch" at bounding box center [137, 73] width 254 height 42
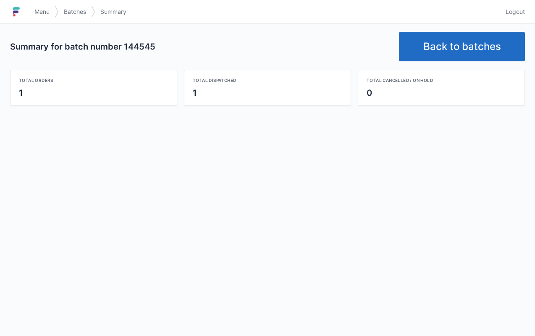
click at [482, 40] on link "Back to batches" at bounding box center [462, 46] width 126 height 29
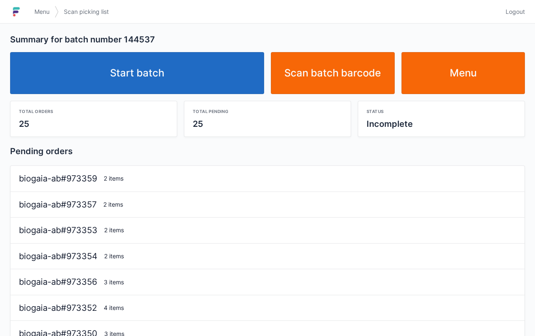
click at [163, 79] on link "Start batch" at bounding box center [137, 73] width 254 height 42
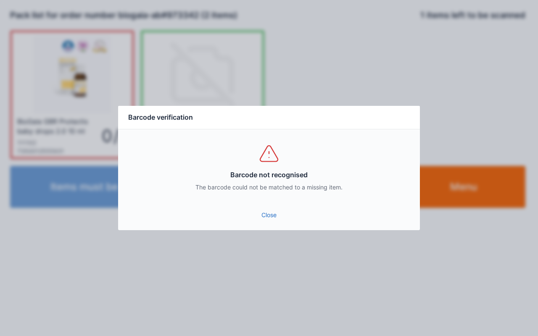
click at [287, 220] on link "Close" at bounding box center [269, 215] width 288 height 15
